Goal: Task Accomplishment & Management: Complete application form

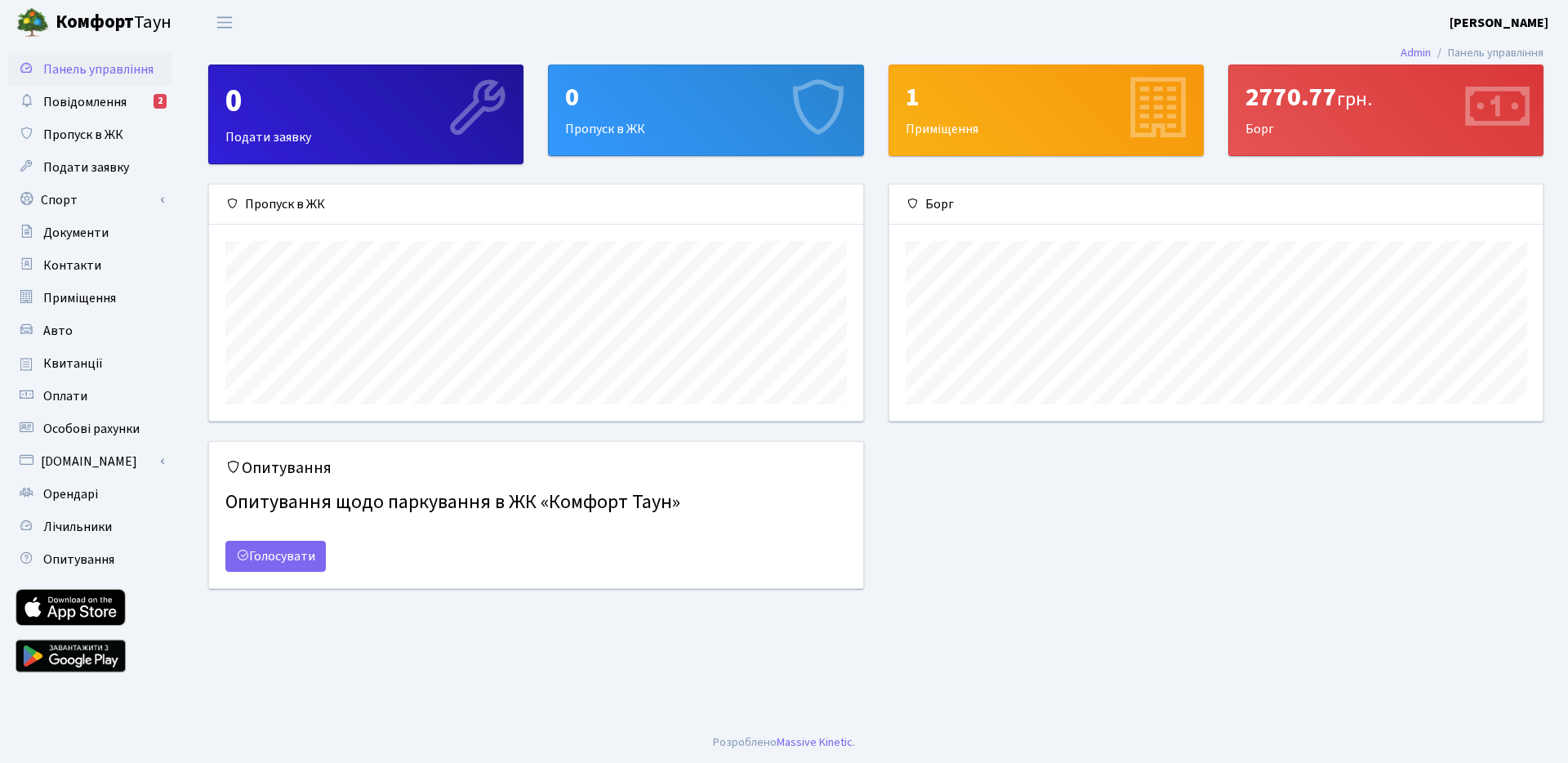
scroll to position [236, 654]
click at [97, 198] on link "Спорт" at bounding box center [90, 200] width 163 height 33
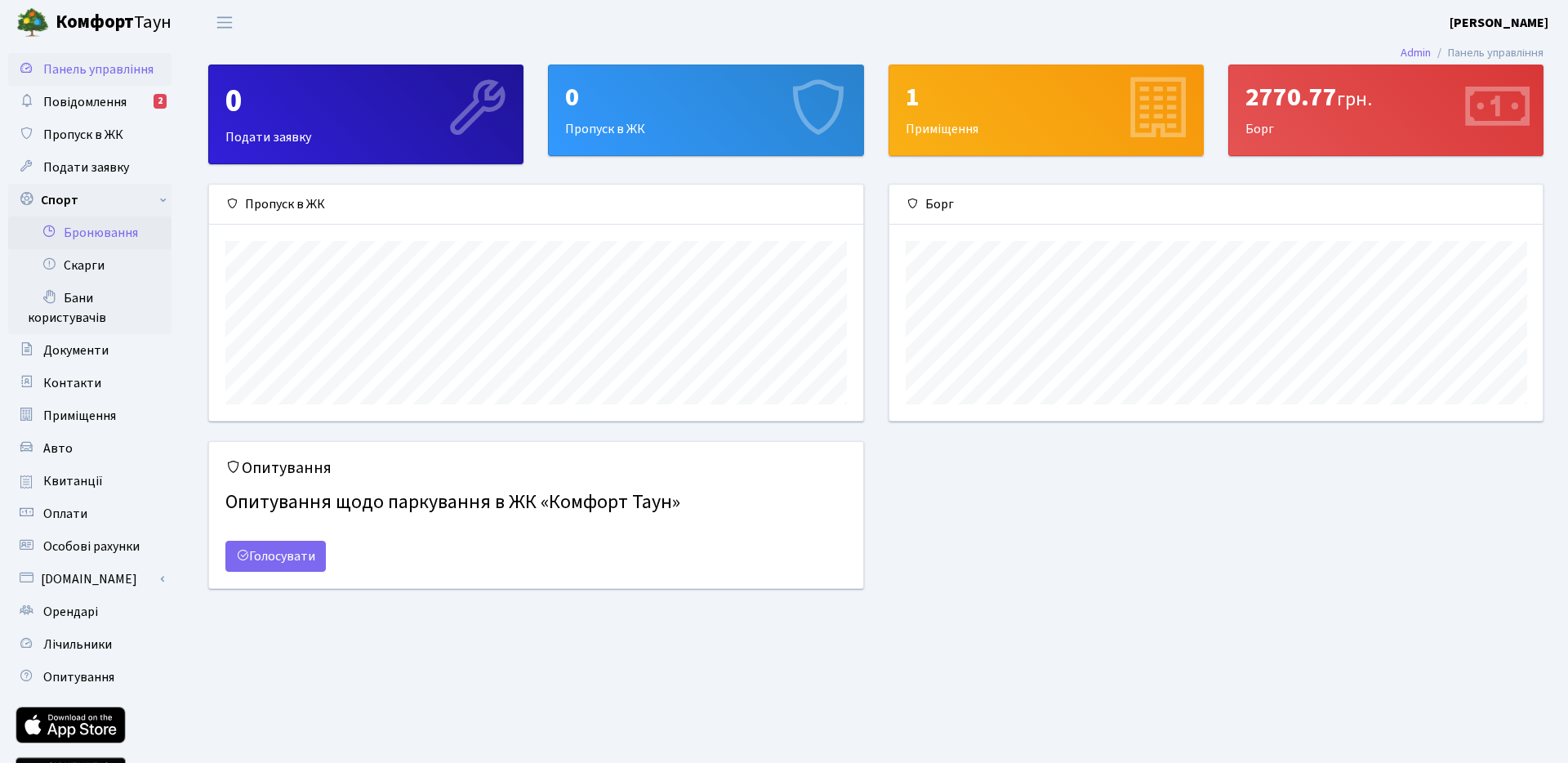
click at [98, 240] on link "Бронювання" at bounding box center [90, 232] width 163 height 33
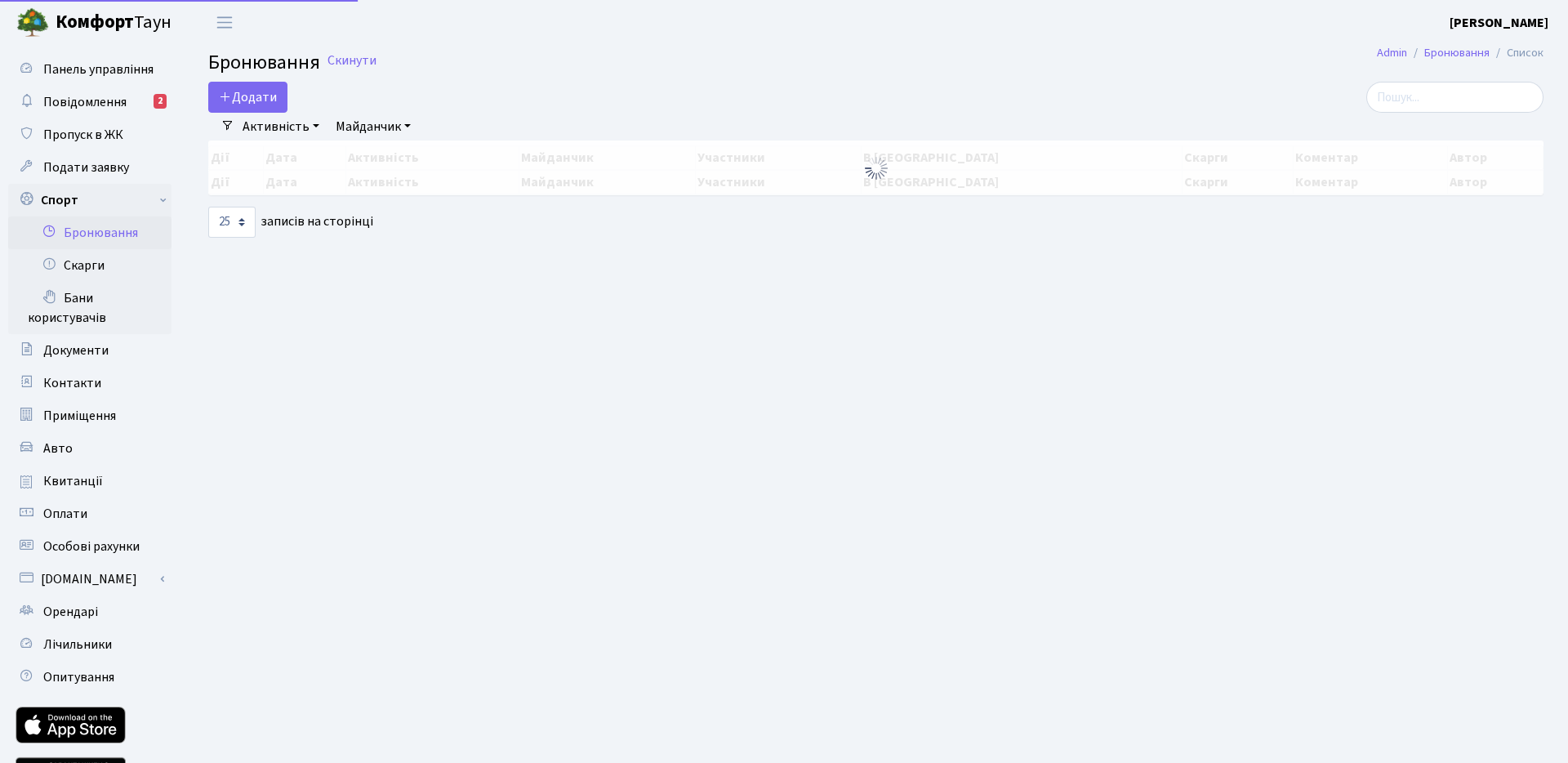
select select "25"
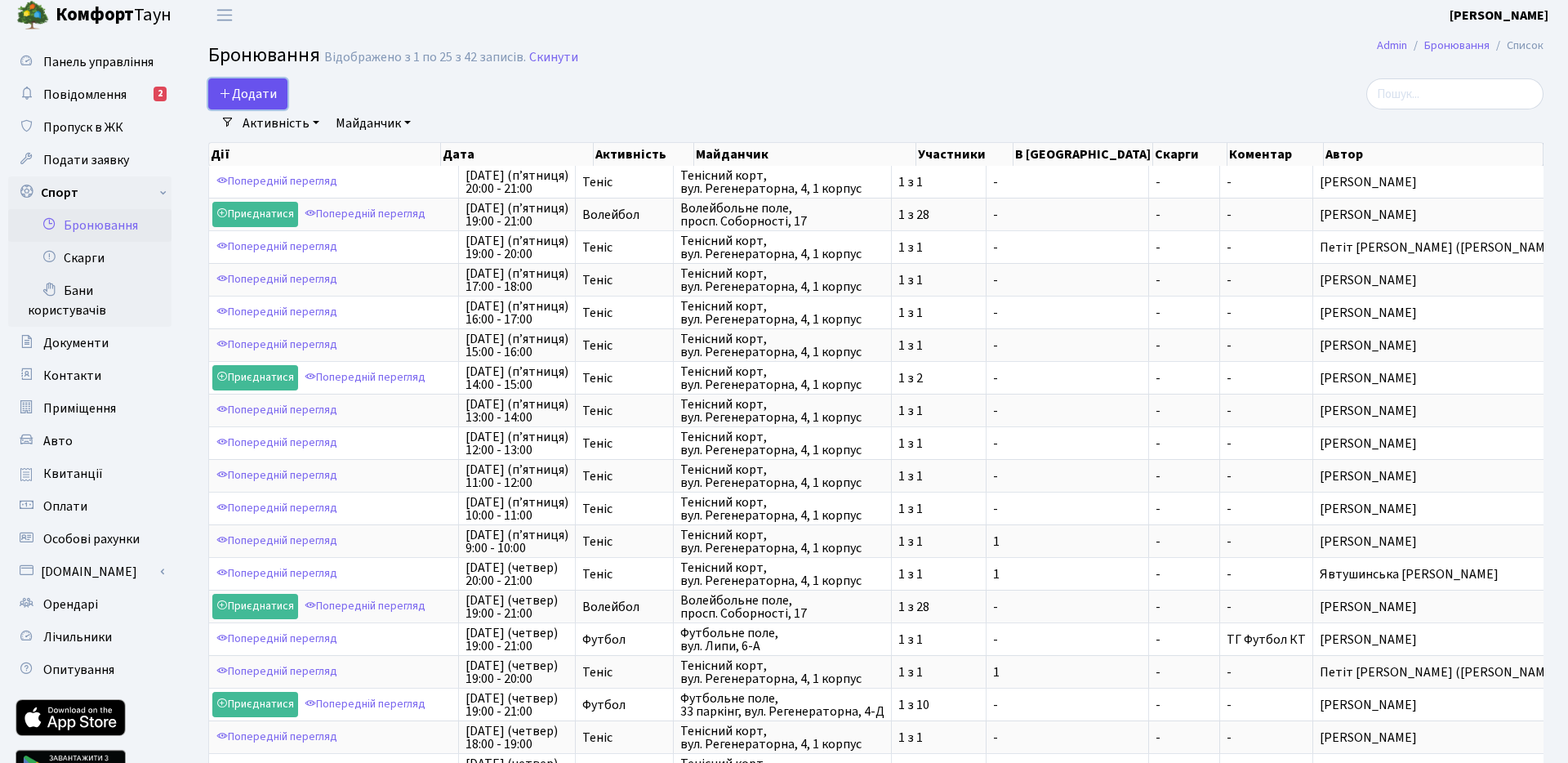
click at [268, 88] on button "Додати" at bounding box center [248, 94] width 80 height 31
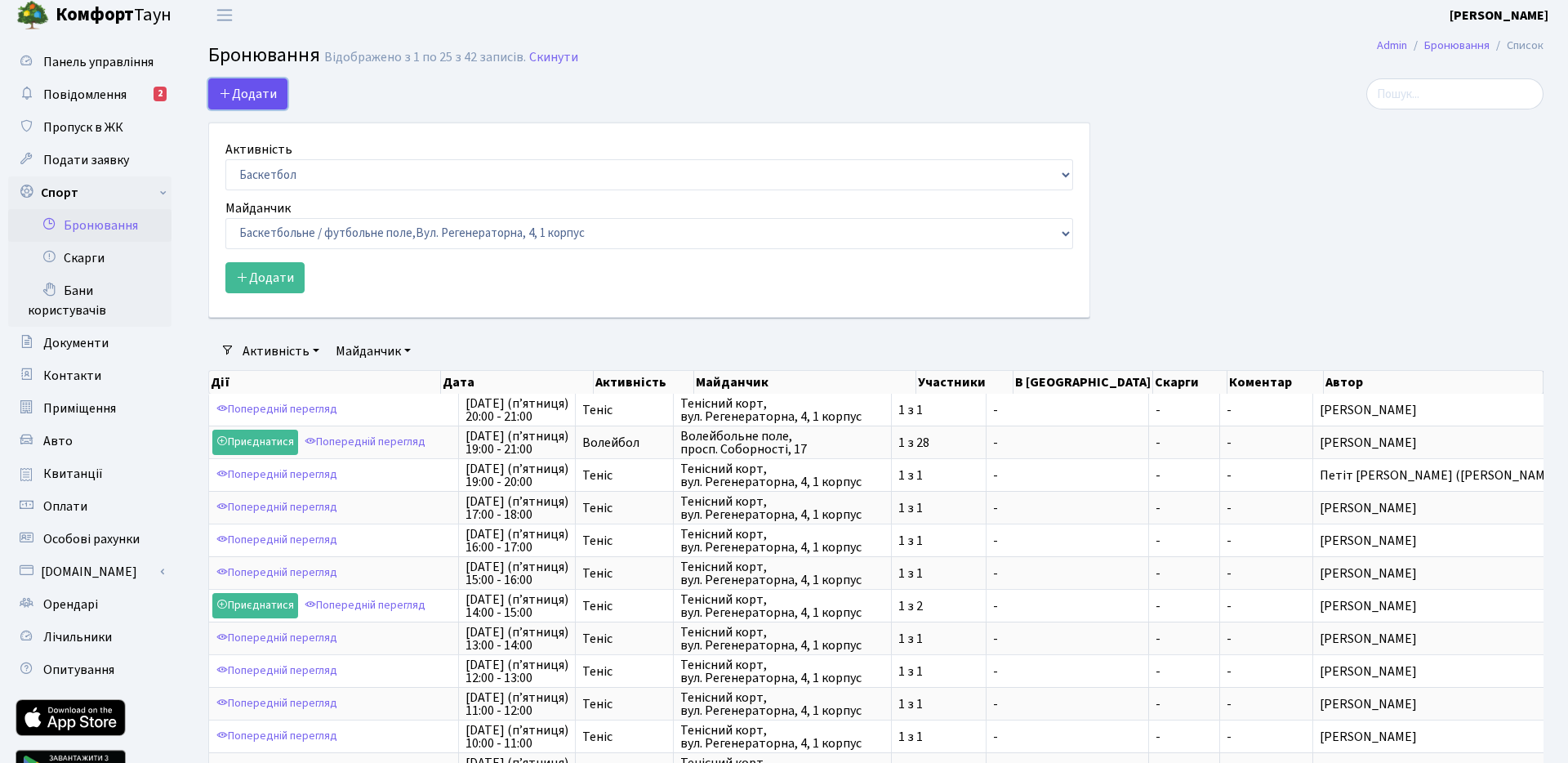
scroll to position [10, 0]
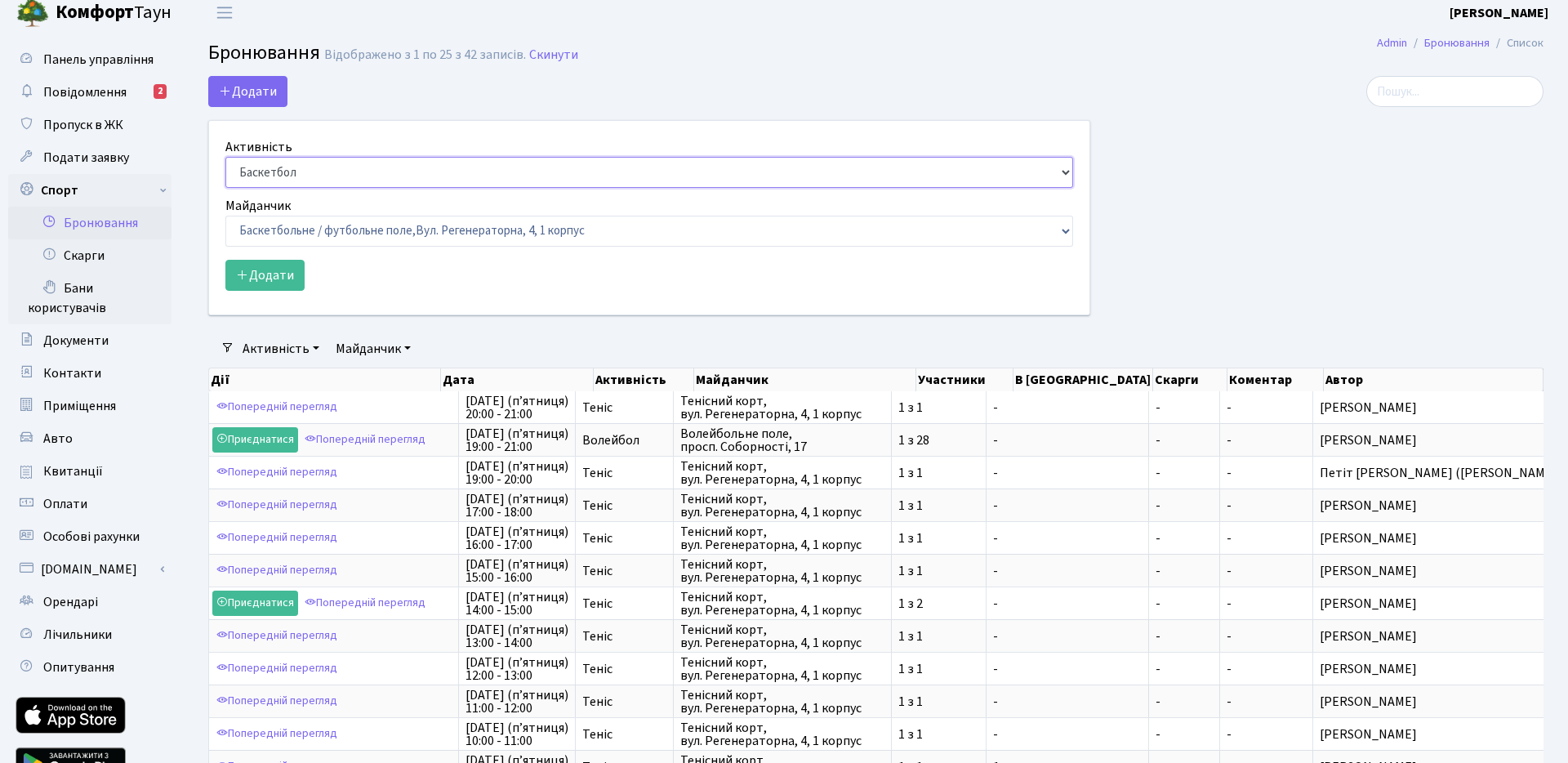
click at [354, 164] on select "Баскетбол Волейбол Йога Катання на роликах Настільний теніс [PERSON_NAME] Фітнес" at bounding box center [649, 172] width 848 height 31
select select "7"
click at [225, 157] on select "Баскетбол Волейбол Йога Катання на роликах Настільний теніс [PERSON_NAME] Фітнес" at bounding box center [649, 172] width 848 height 31
click at [334, 228] on select "Баскетбольне / футбольне поле, [GEOGRAPHIC_DATA]. [STREET_ADDRESS]. [STREET_ADD…" at bounding box center [649, 231] width 848 height 31
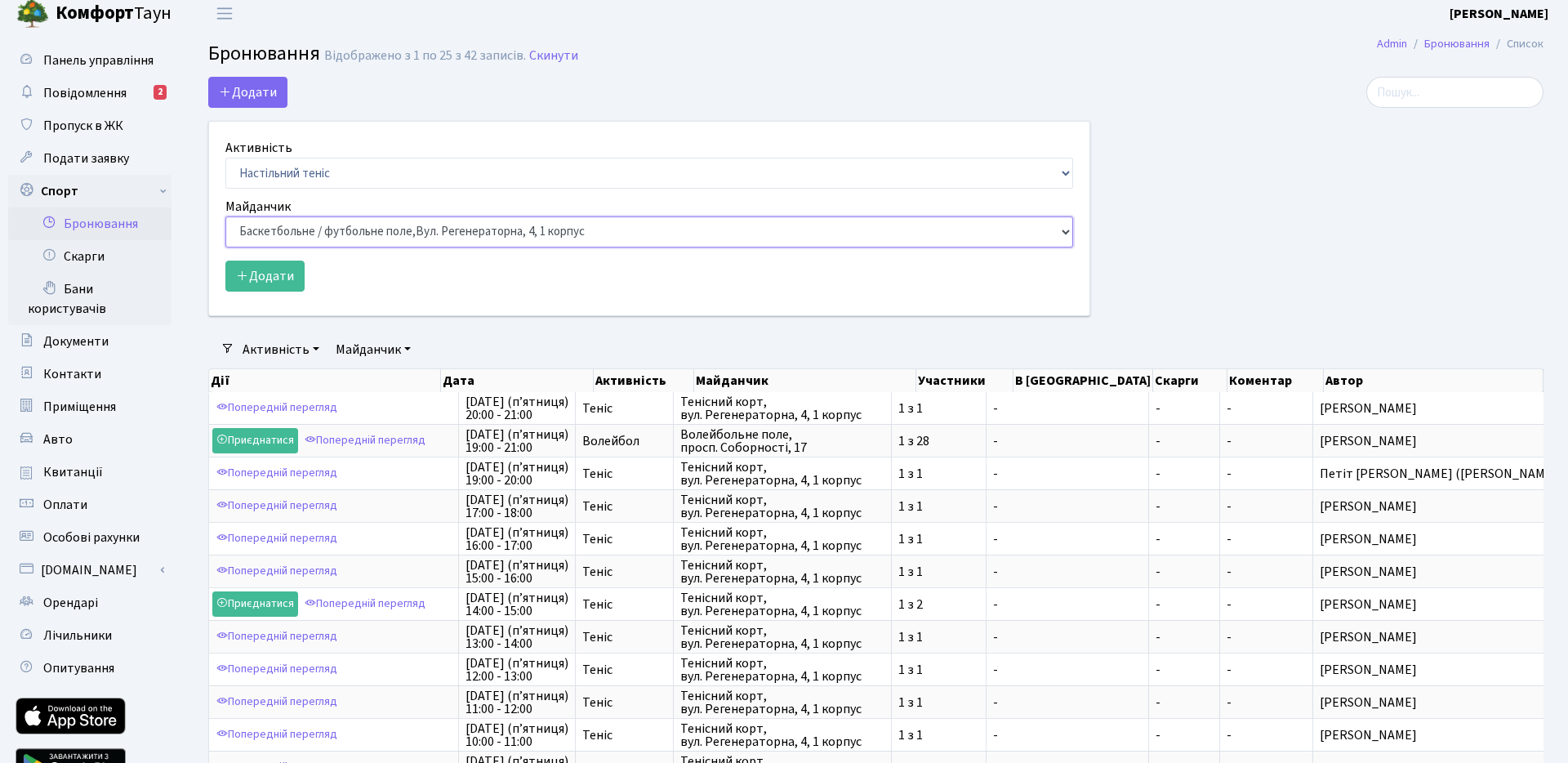
select select "9"
click at [225, 216] on select "Баскетбольне / футбольне поле, [GEOGRAPHIC_DATA]. [STREET_ADDRESS]. [STREET_ADD…" at bounding box center [649, 231] width 848 height 31
click at [108, 222] on link "Бронювання" at bounding box center [90, 224] width 163 height 33
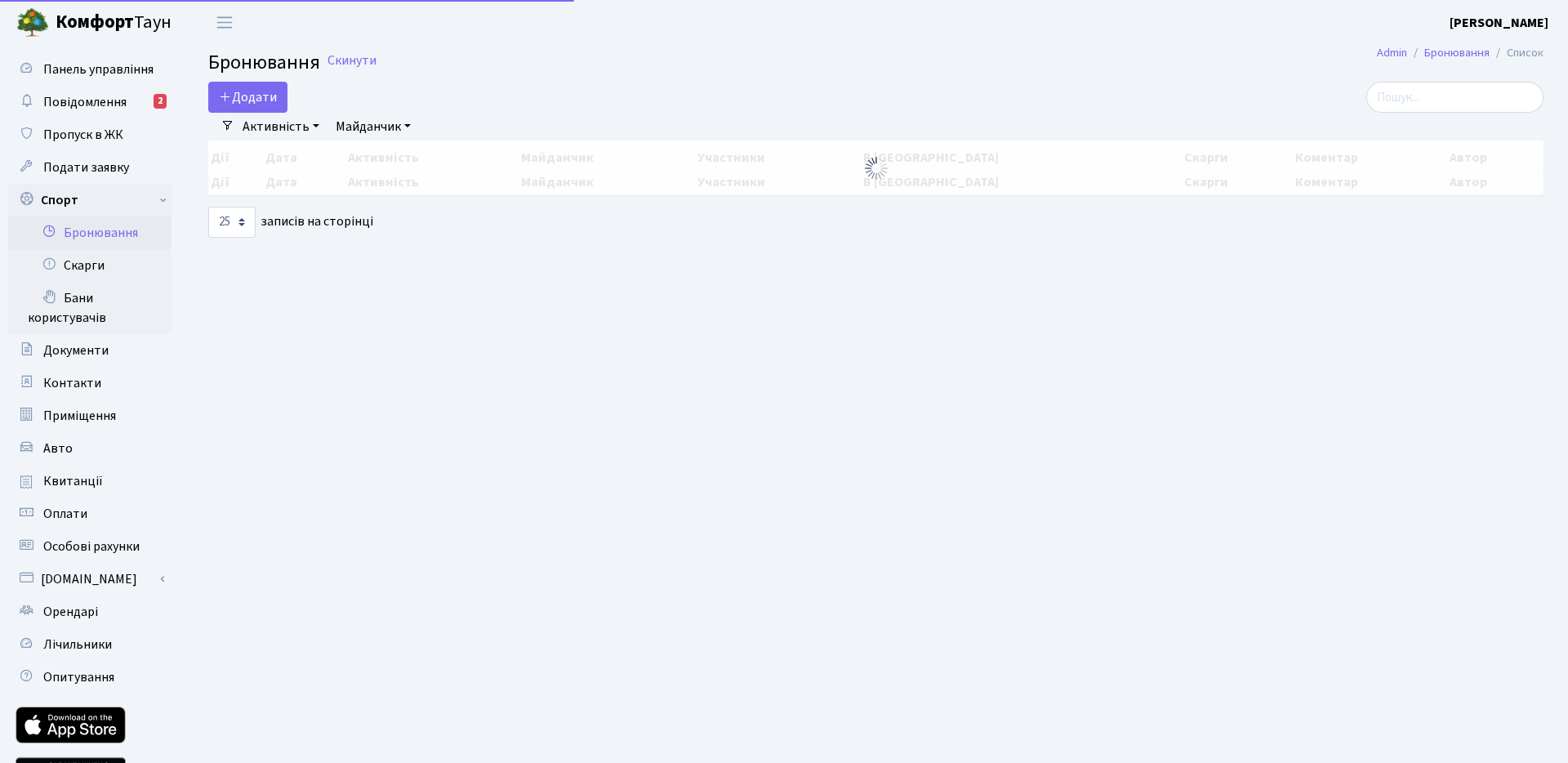
select select "25"
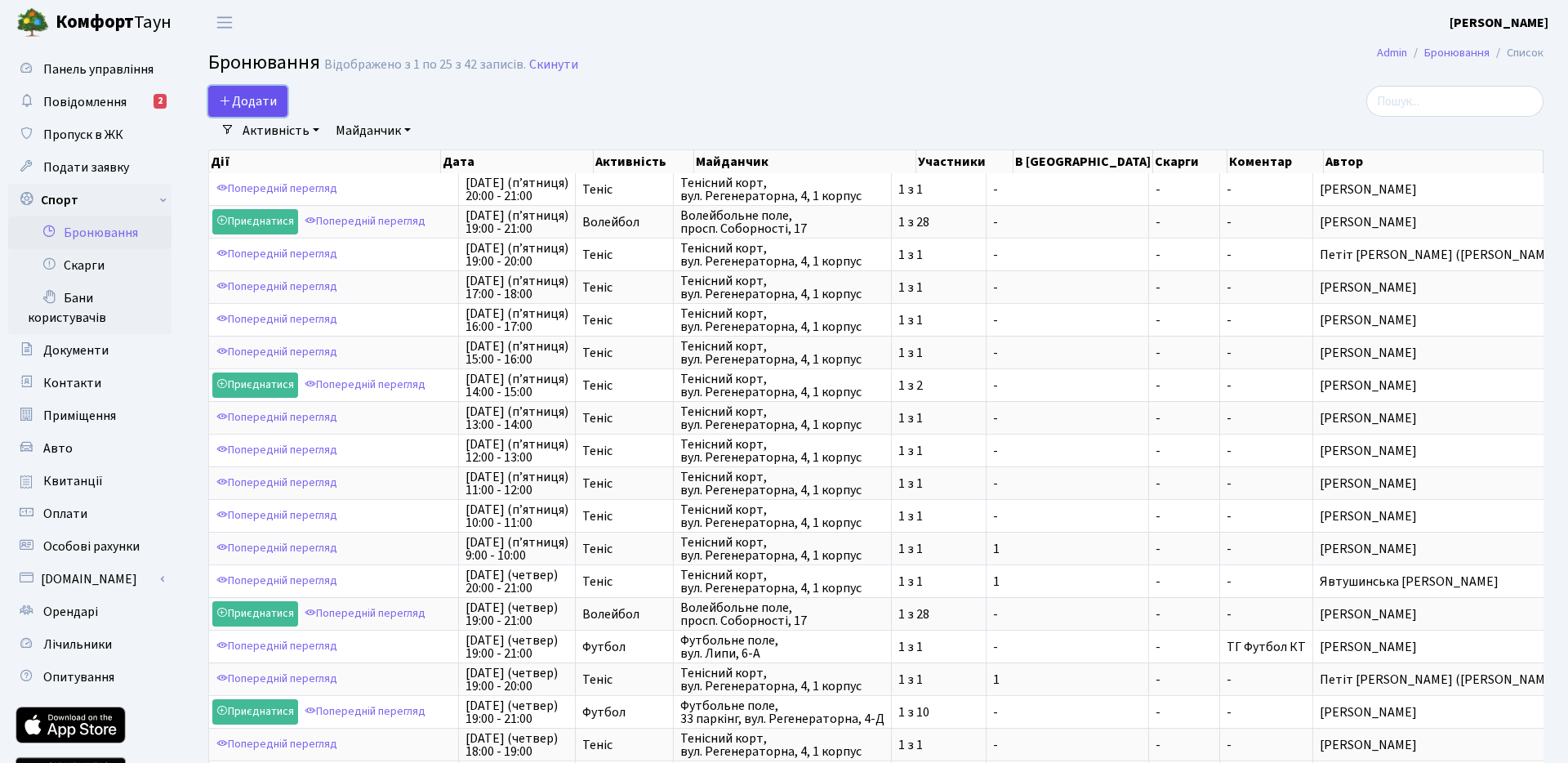
click at [261, 106] on button "Додати" at bounding box center [248, 101] width 80 height 31
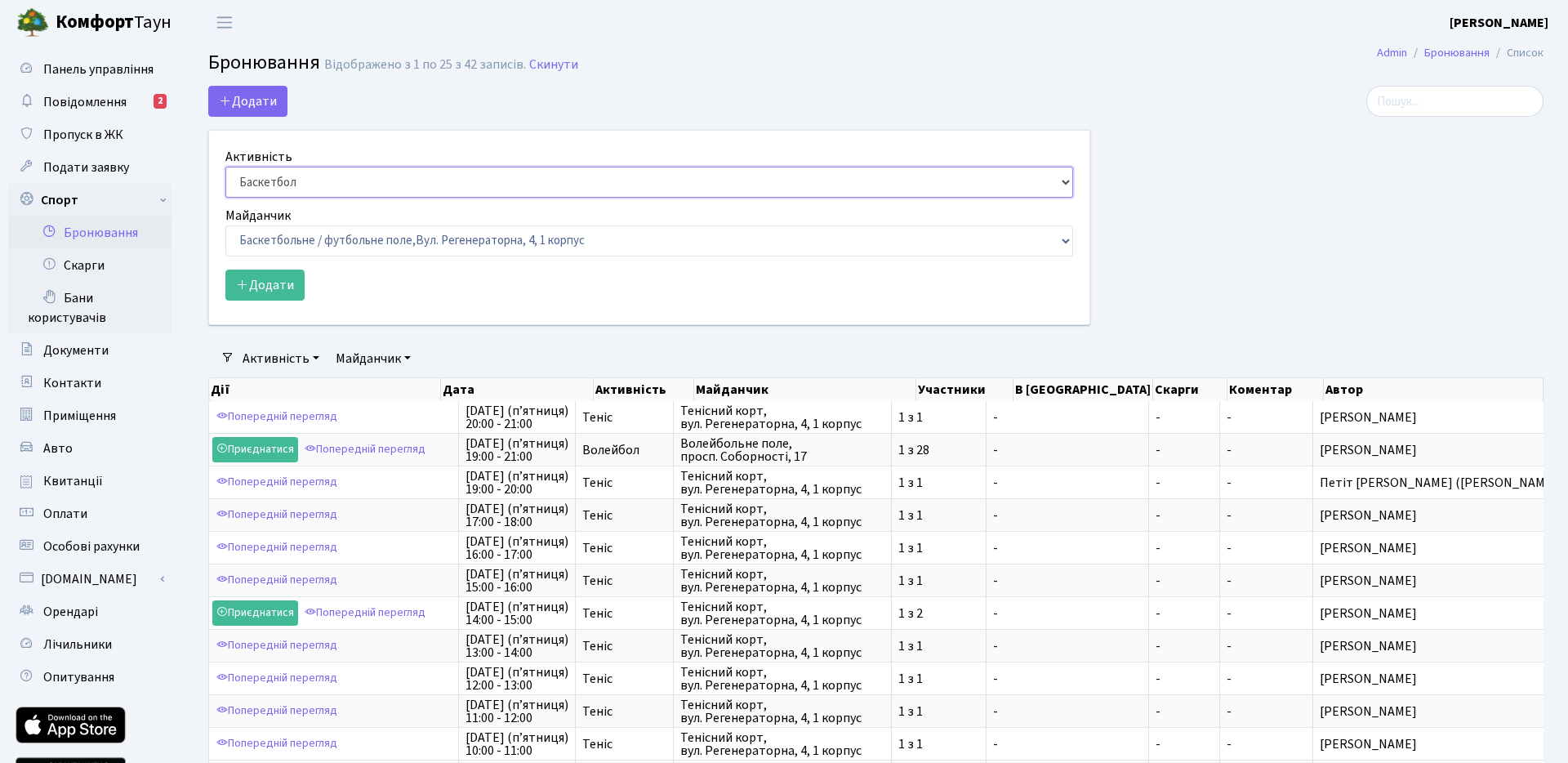
click at [369, 189] on select "Баскетбол Волейбол Йога Катання на роликах Настільний теніс Теніс Футбол Фітнес" at bounding box center [649, 182] width 848 height 31
select select "7"
click at [225, 167] on select "Баскетбол Волейбол Йога Катання на роликах Настільний теніс Теніс Футбол Фітнес" at bounding box center [649, 182] width 848 height 31
click at [319, 256] on select "Баскетбольне / футбольне поле, Вул. Регенераторна, 4, 1 корпус Баскетбольне пол…" at bounding box center [649, 241] width 848 height 31
select select "9"
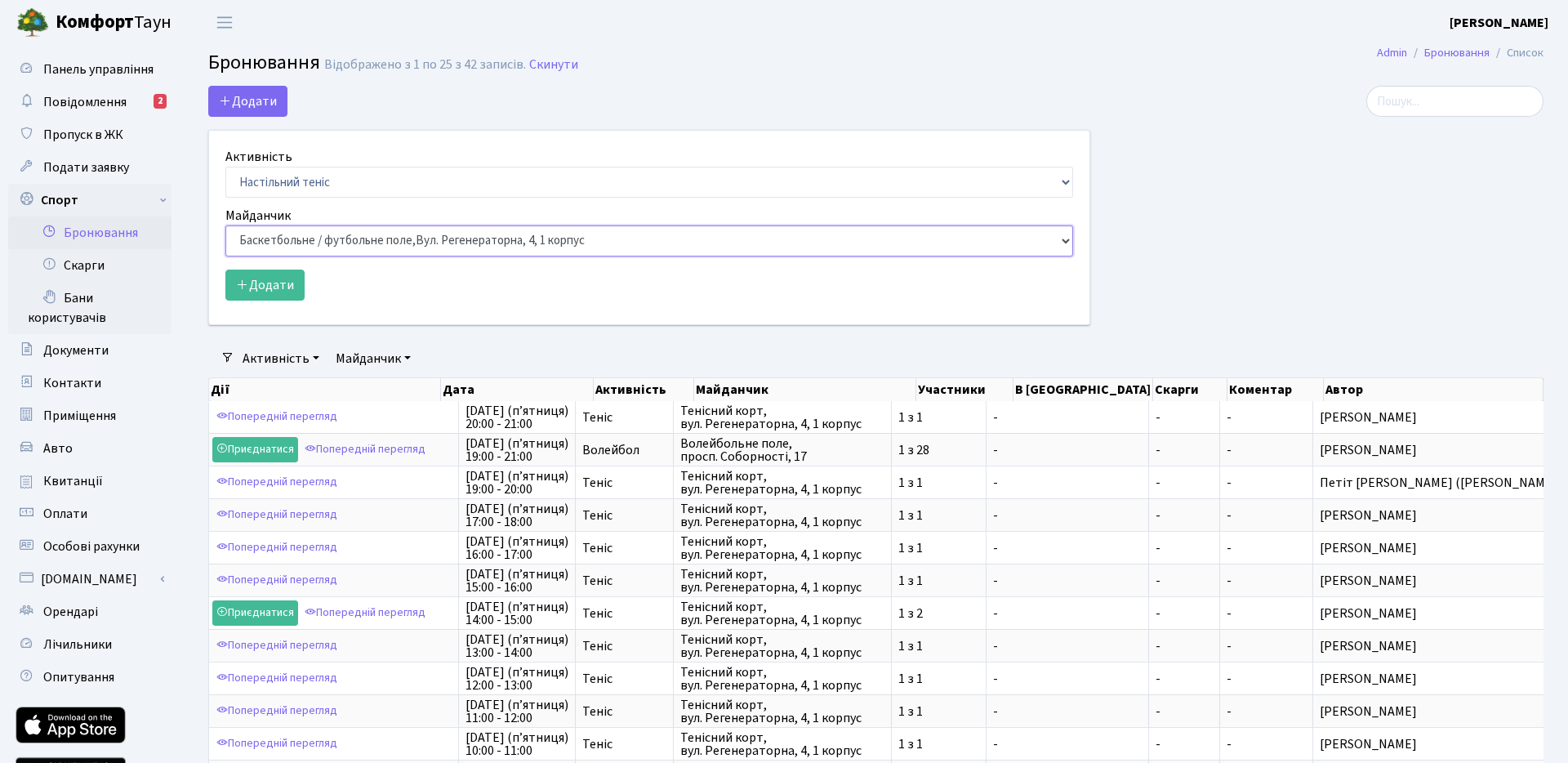
click at [225, 226] on select "Баскетбольне / футбольне поле, Вул. Регенераторна, 4, 1 корпус Баскетбольне пол…" at bounding box center [649, 241] width 848 height 31
click at [299, 286] on button "Додати" at bounding box center [265, 285] width 80 height 31
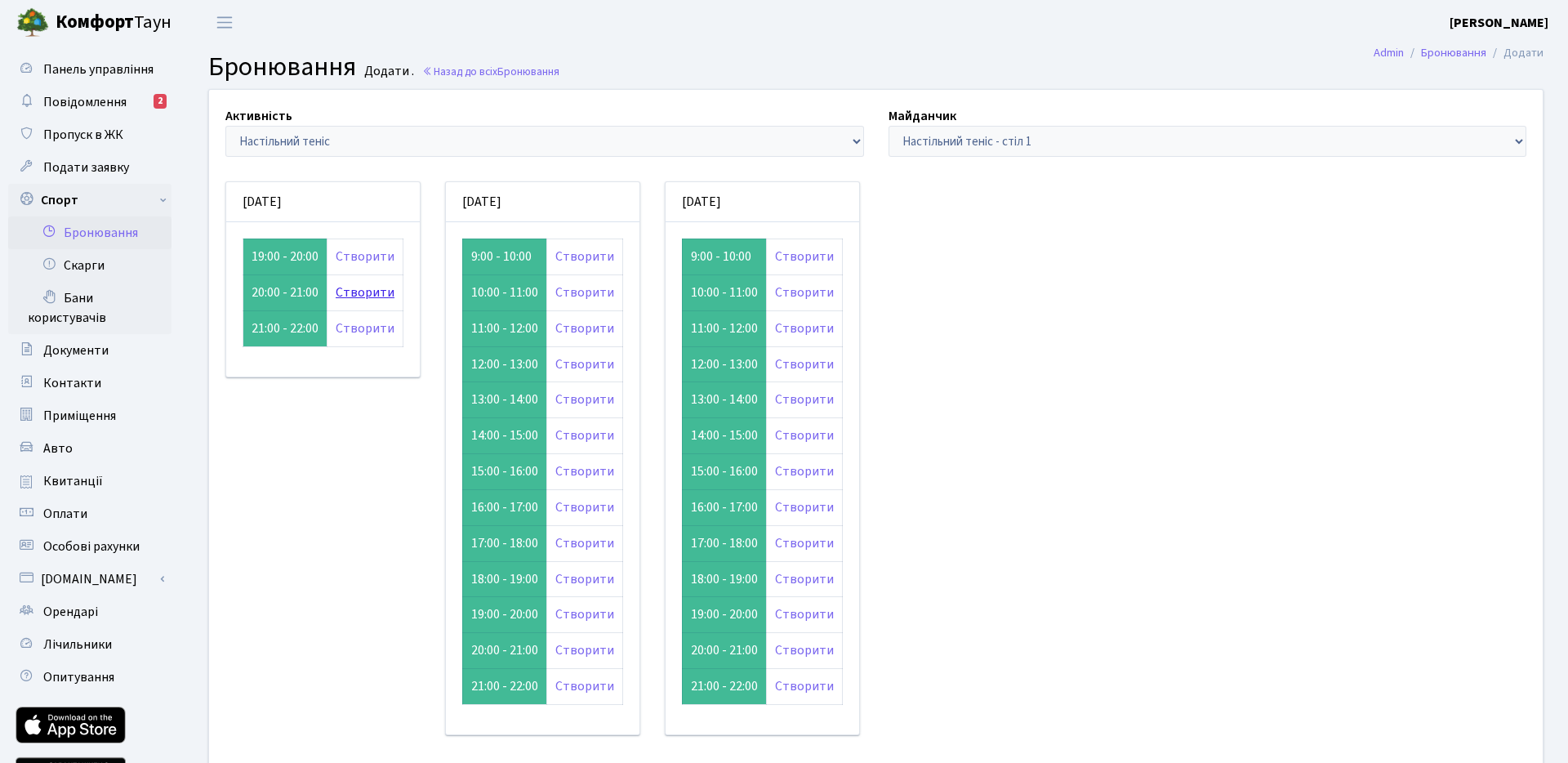
click at [368, 293] on link "Створити" at bounding box center [365, 292] width 59 height 18
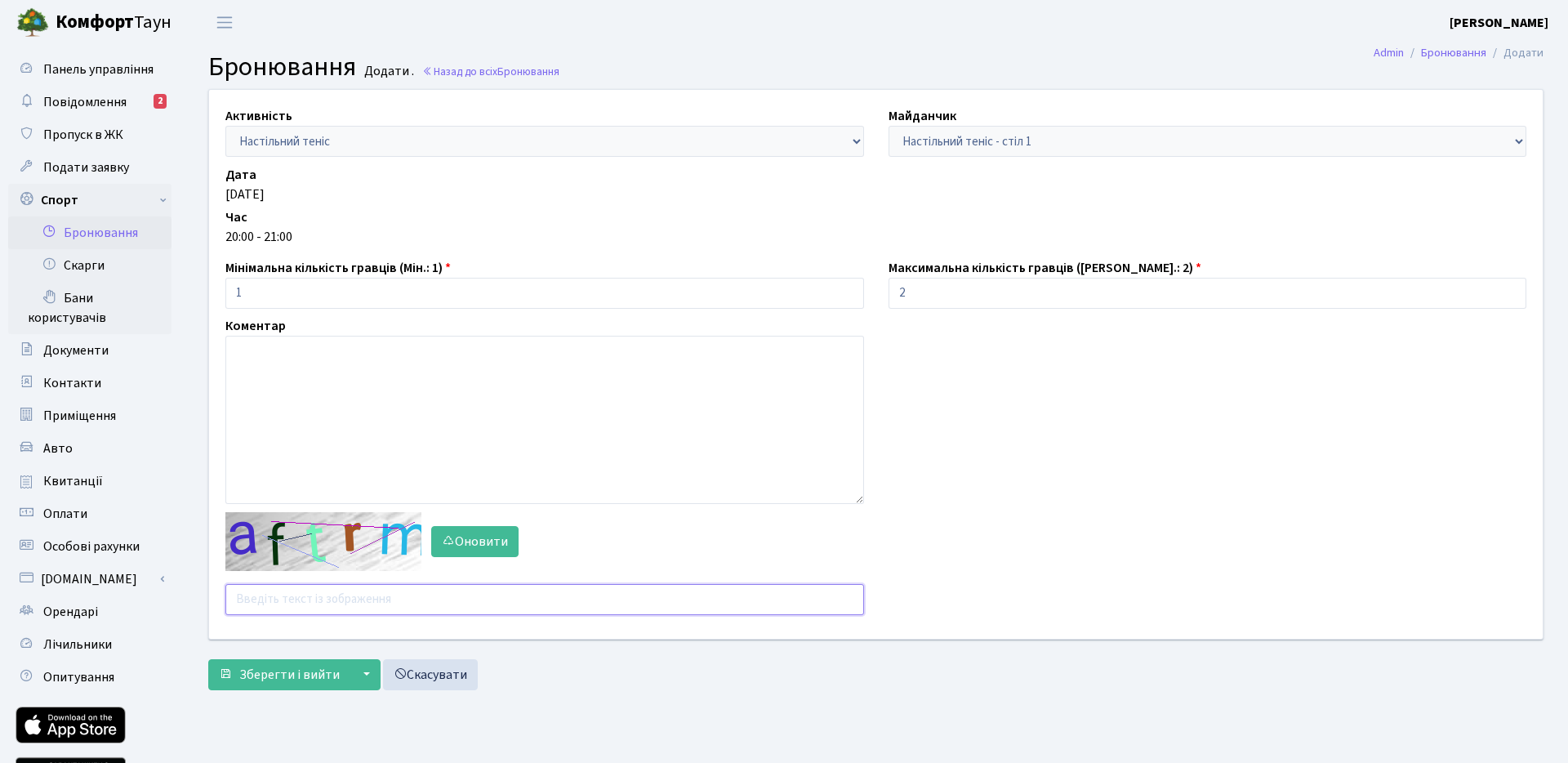
click at [339, 600] on input "text" at bounding box center [545, 600] width 639 height 31
type input "ud2b8"
click at [275, 679] on span "Зберегти і вийти" at bounding box center [290, 674] width 101 height 18
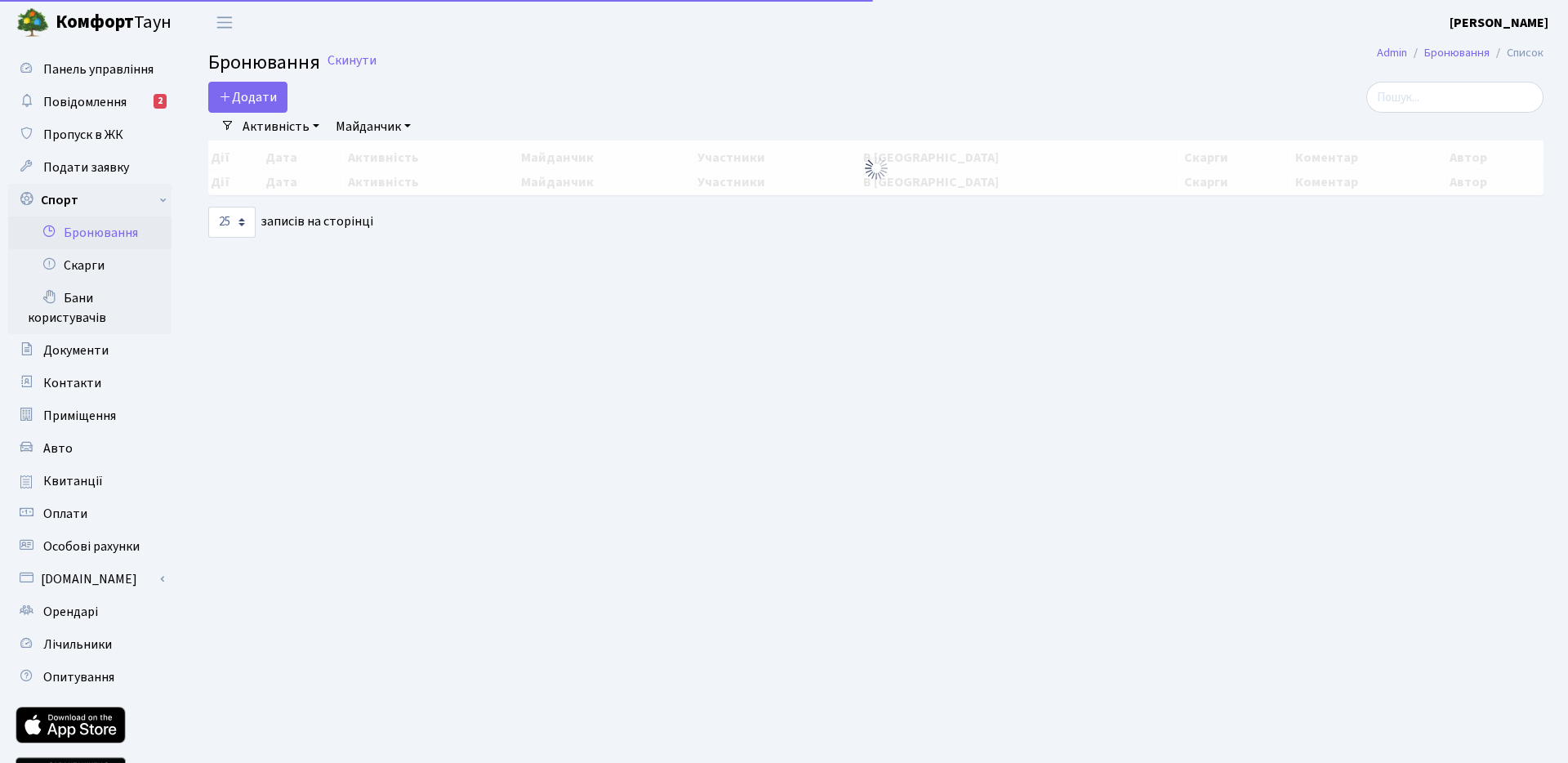
select select "25"
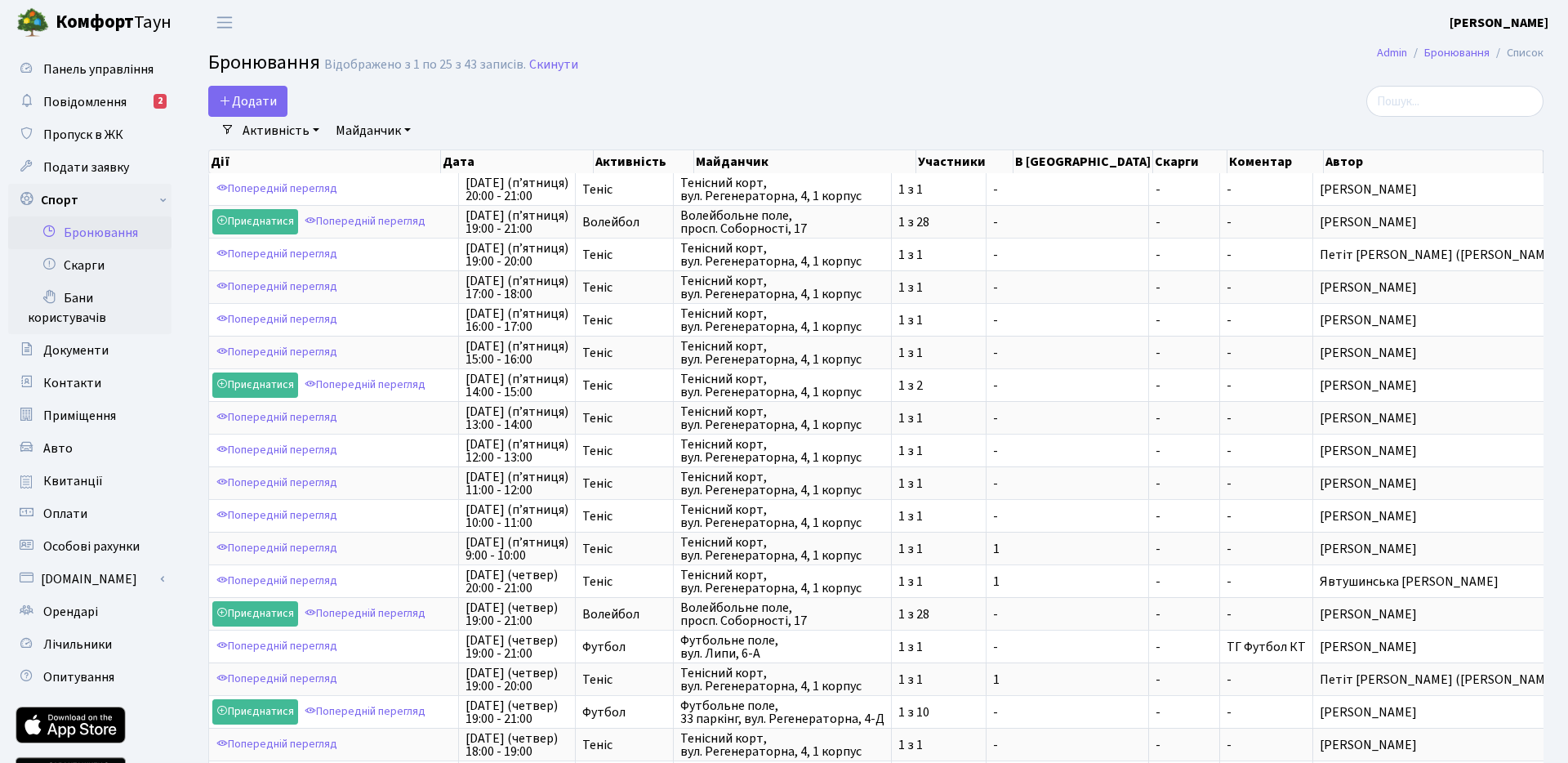
click at [105, 231] on link "Бронювання" at bounding box center [90, 232] width 163 height 33
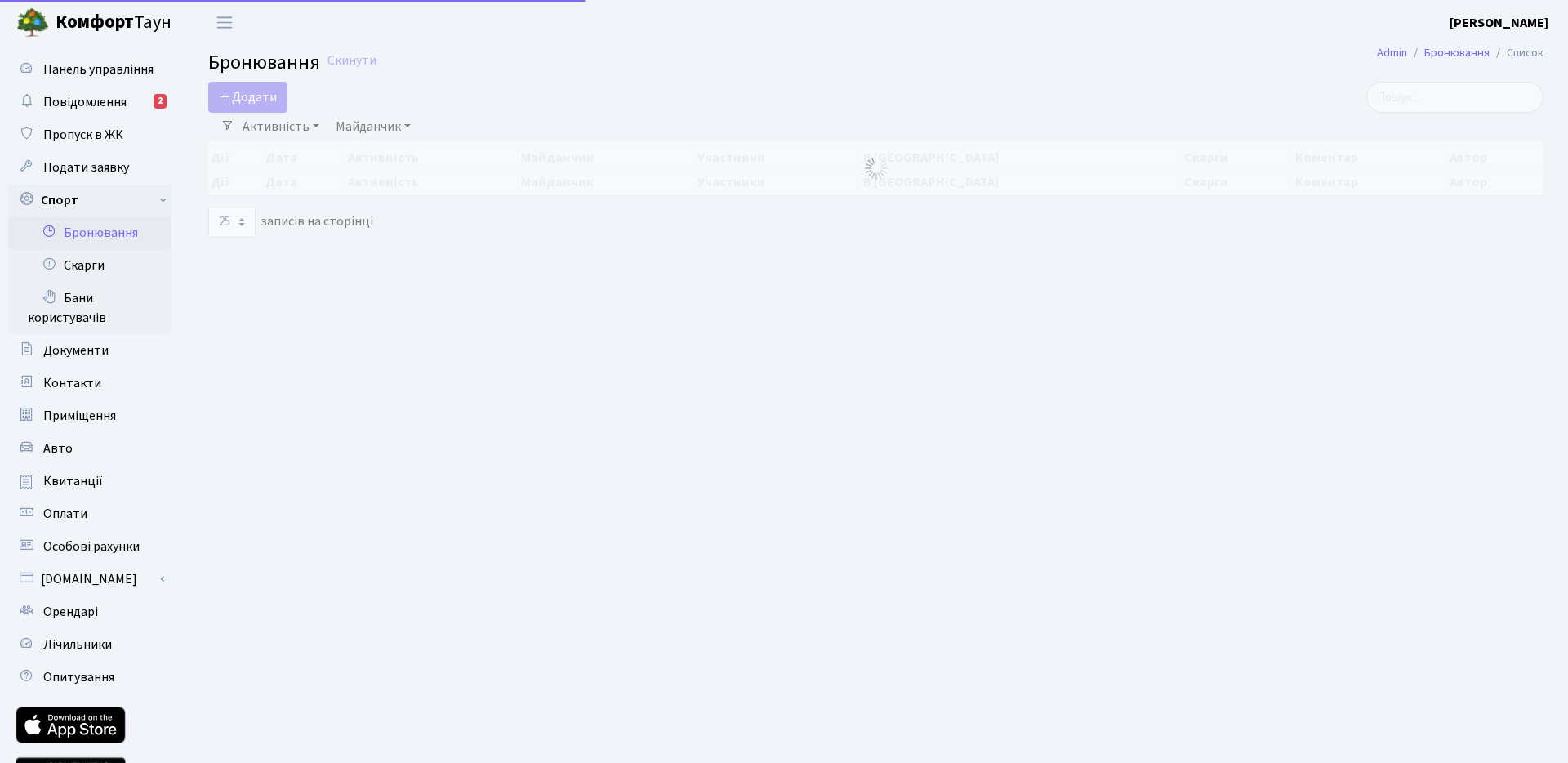
select select "25"
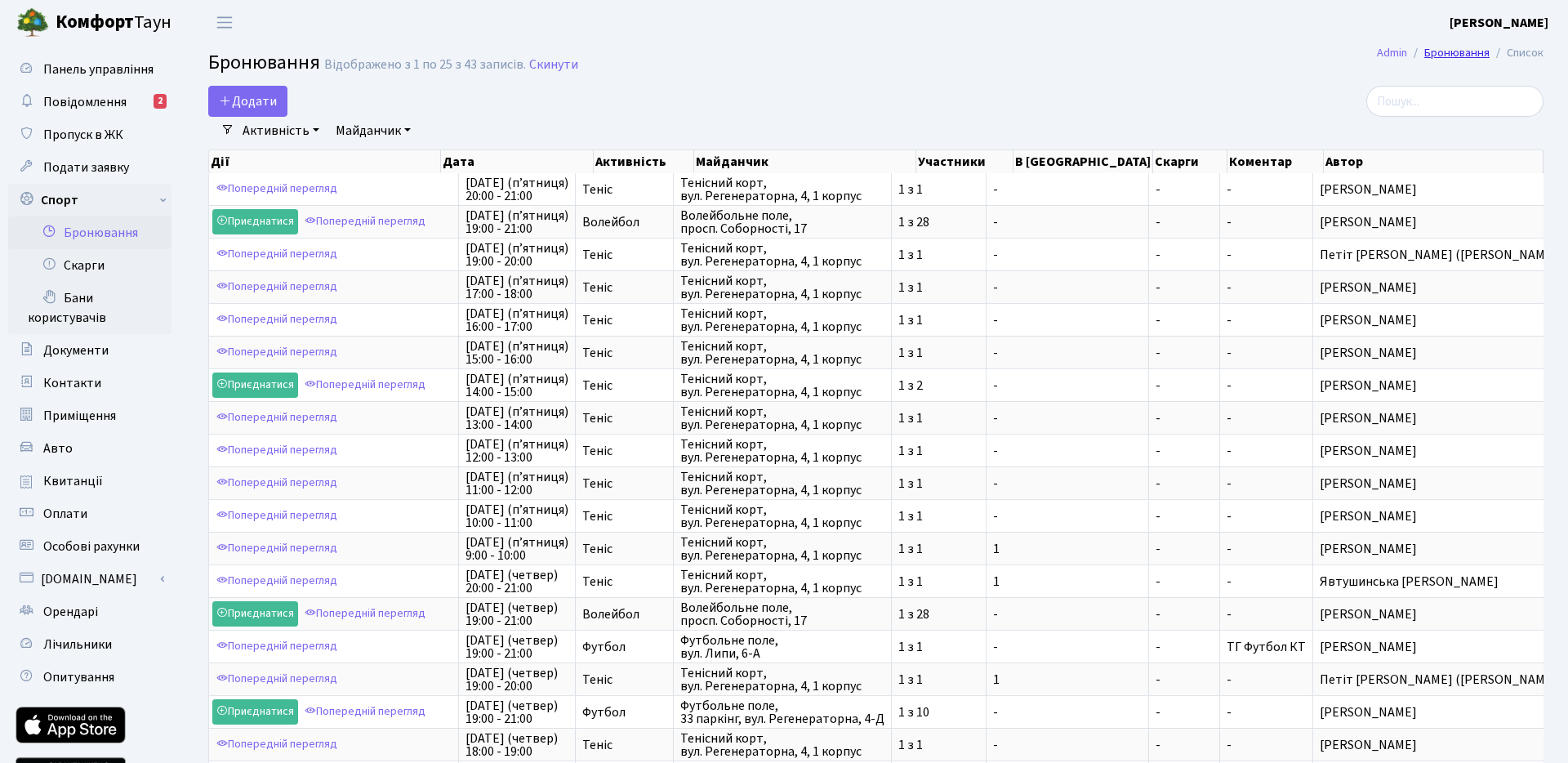
click at [1457, 50] on link "Бронювання" at bounding box center [1457, 53] width 65 height 17
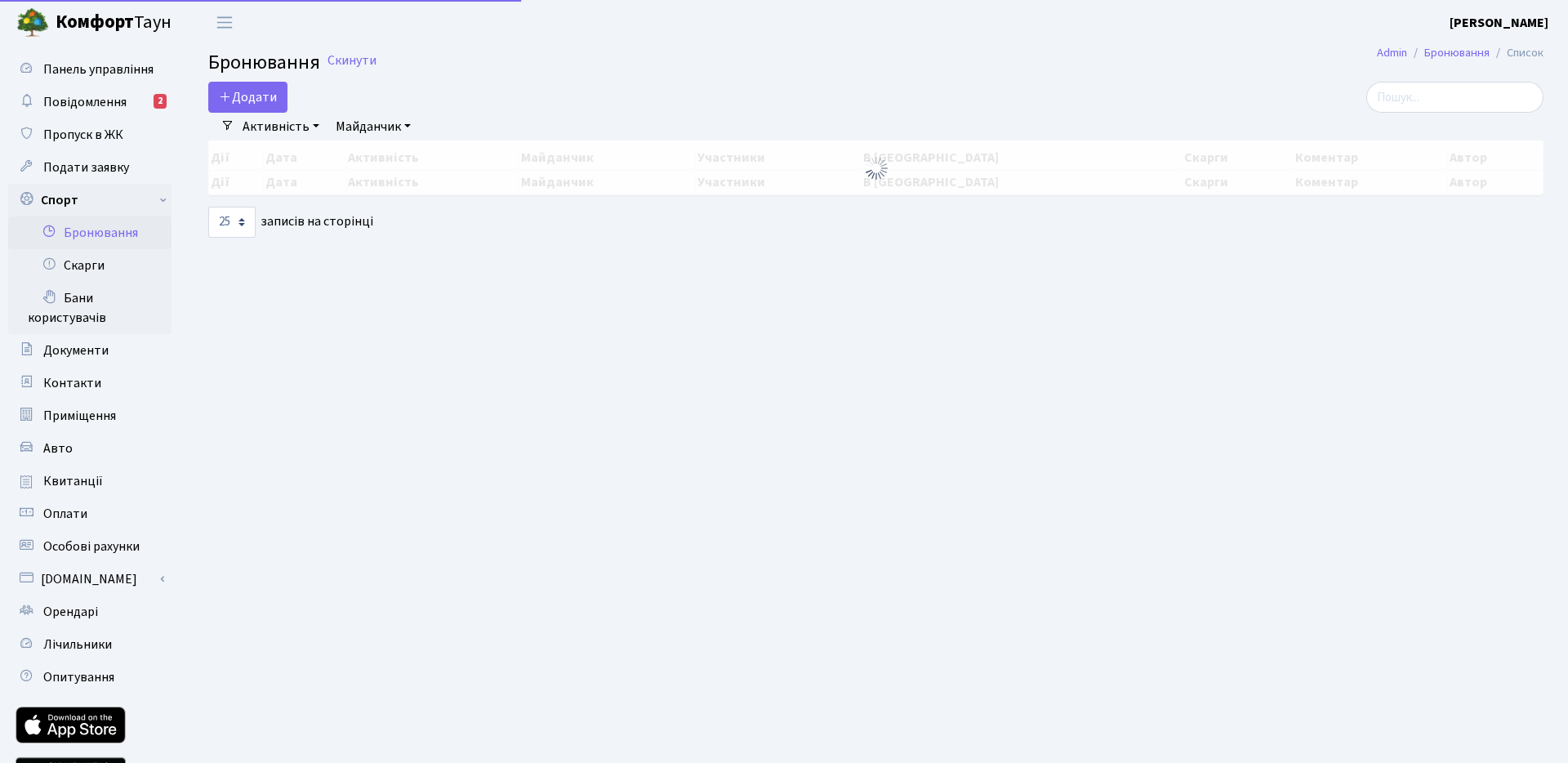
select select "25"
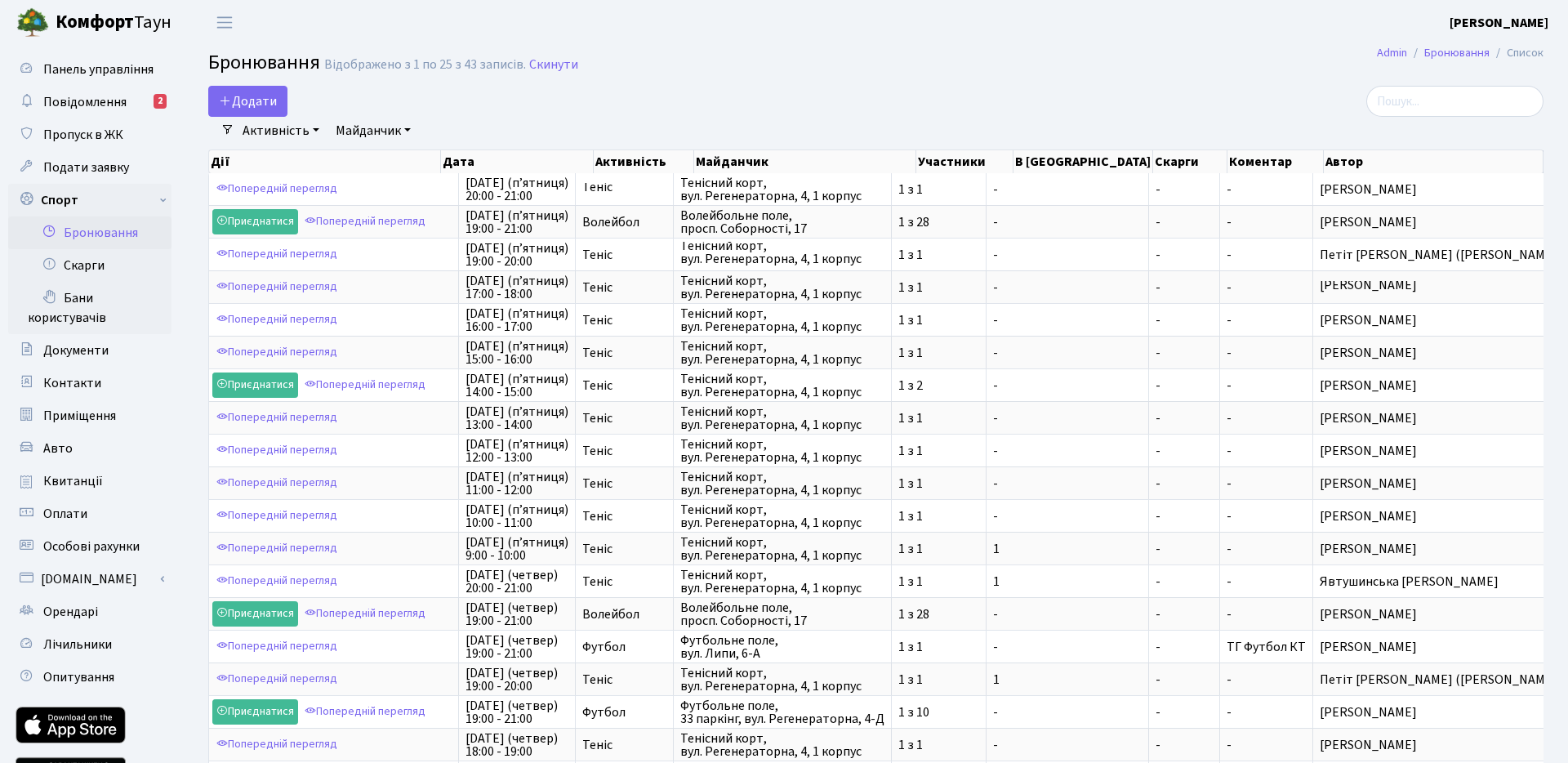
scroll to position [338, 0]
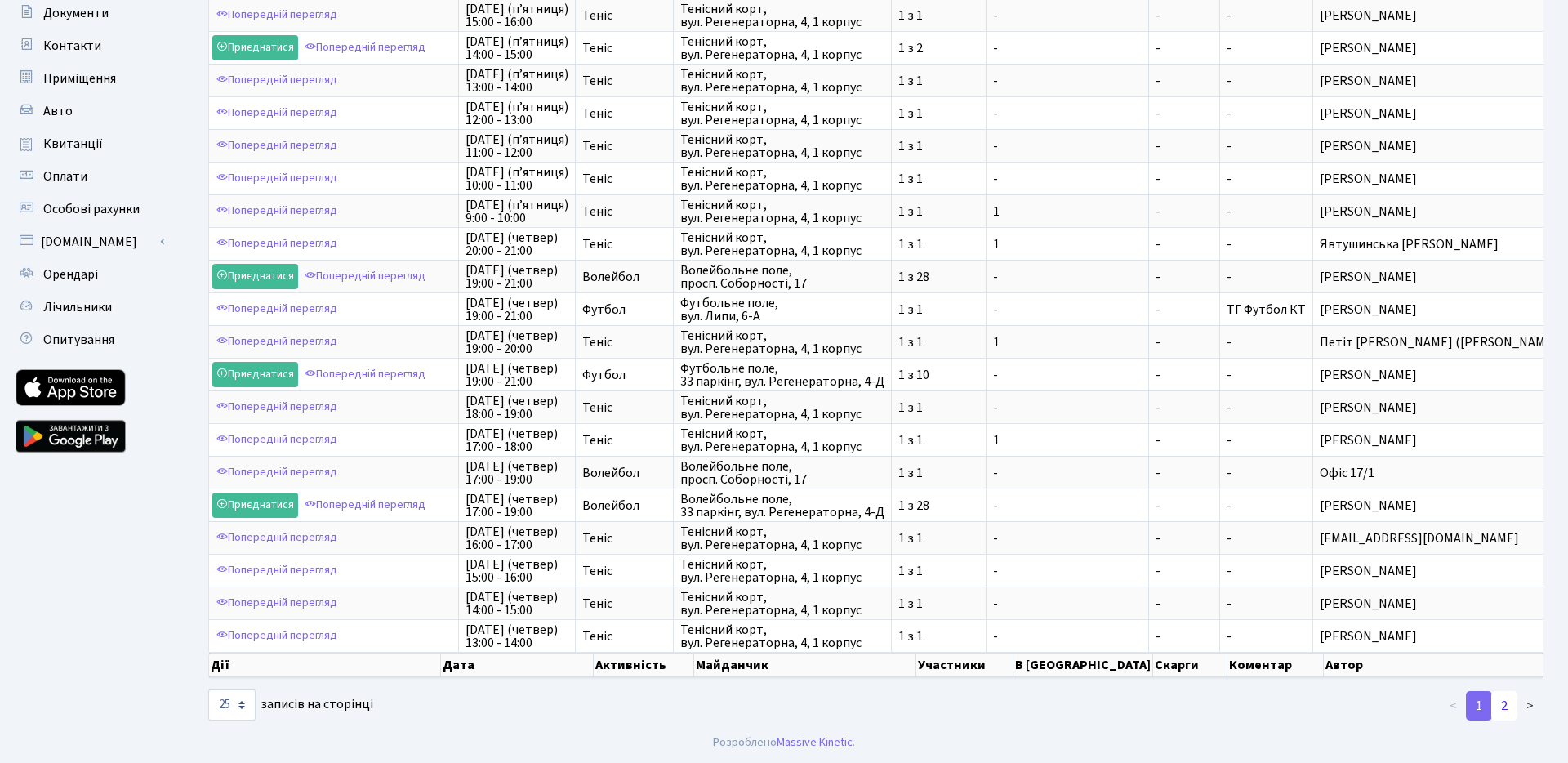
click at [1513, 706] on link "2" at bounding box center [1504, 706] width 26 height 29
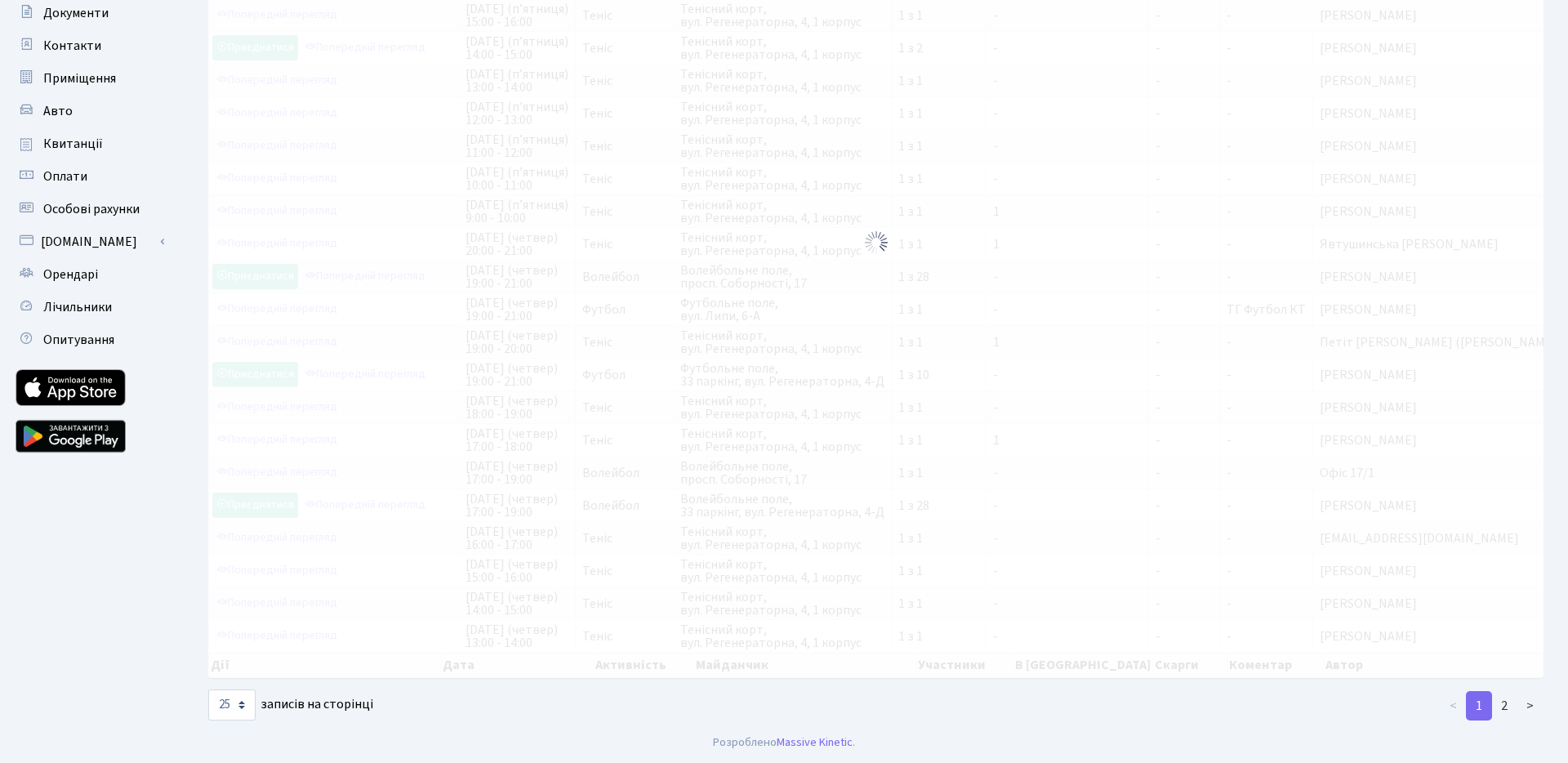
scroll to position [109, 0]
